Goal: Information Seeking & Learning: Check status

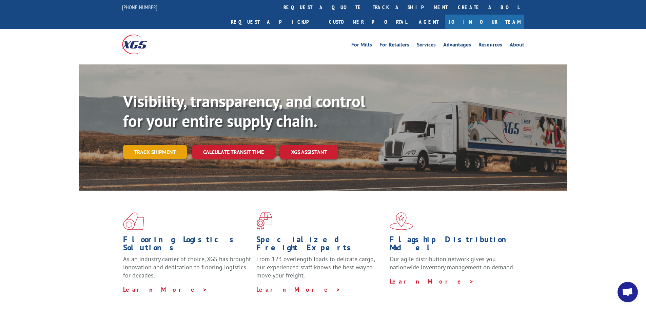
click at [156, 145] on link "Track shipment" at bounding box center [155, 152] width 64 height 14
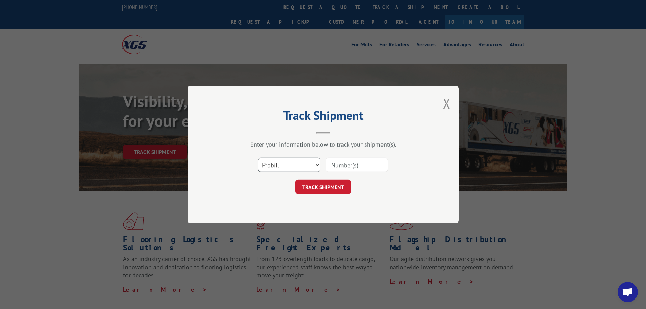
click at [287, 170] on select "Select category... Probill BOL PO" at bounding box center [289, 165] width 62 height 14
select select "bol"
click at [258, 158] on select "Select category... Probill BOL PO" at bounding box center [289, 165] width 62 height 14
paste input "5090321"
type input "5090321"
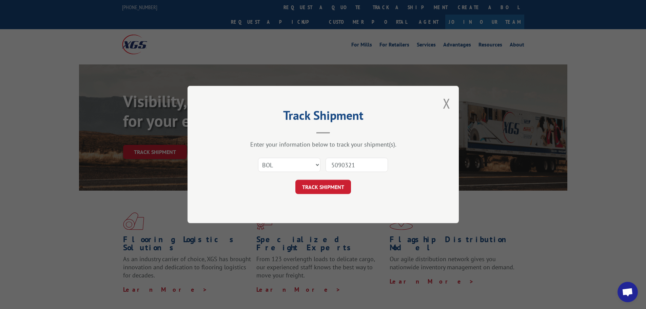
click at [333, 187] on button "TRACK SHIPMENT" at bounding box center [323, 187] width 56 height 14
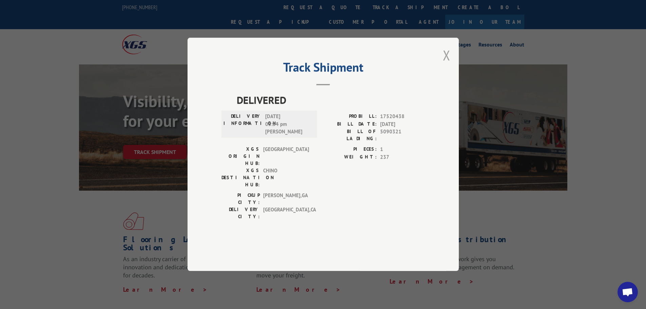
click at [447, 64] on button "Close modal" at bounding box center [446, 55] width 7 height 18
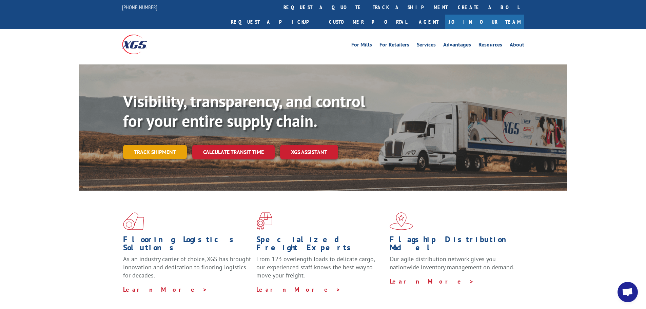
click at [158, 145] on link "Track shipment" at bounding box center [155, 152] width 64 height 14
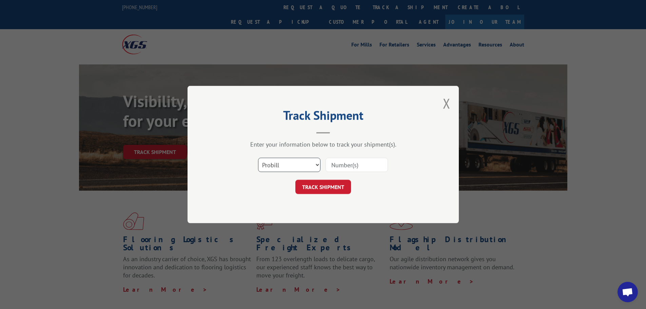
click at [316, 165] on select "Select category... Probill BOL PO" at bounding box center [289, 165] width 62 height 14
select select "bol"
click at [258, 158] on select "Select category... Probill BOL PO" at bounding box center [289, 165] width 62 height 14
paste input "5106133"
type input "5106133"
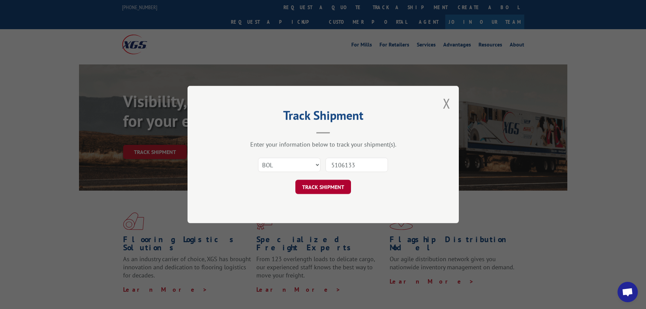
click at [332, 188] on button "TRACK SHIPMENT" at bounding box center [323, 187] width 56 height 14
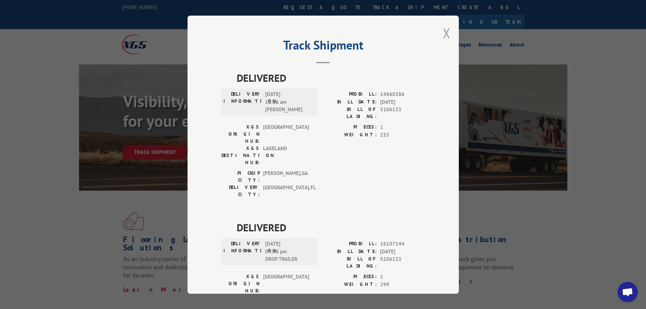
click at [444, 29] on button "Close modal" at bounding box center [446, 33] width 7 height 18
